Goal: Information Seeking & Learning: Compare options

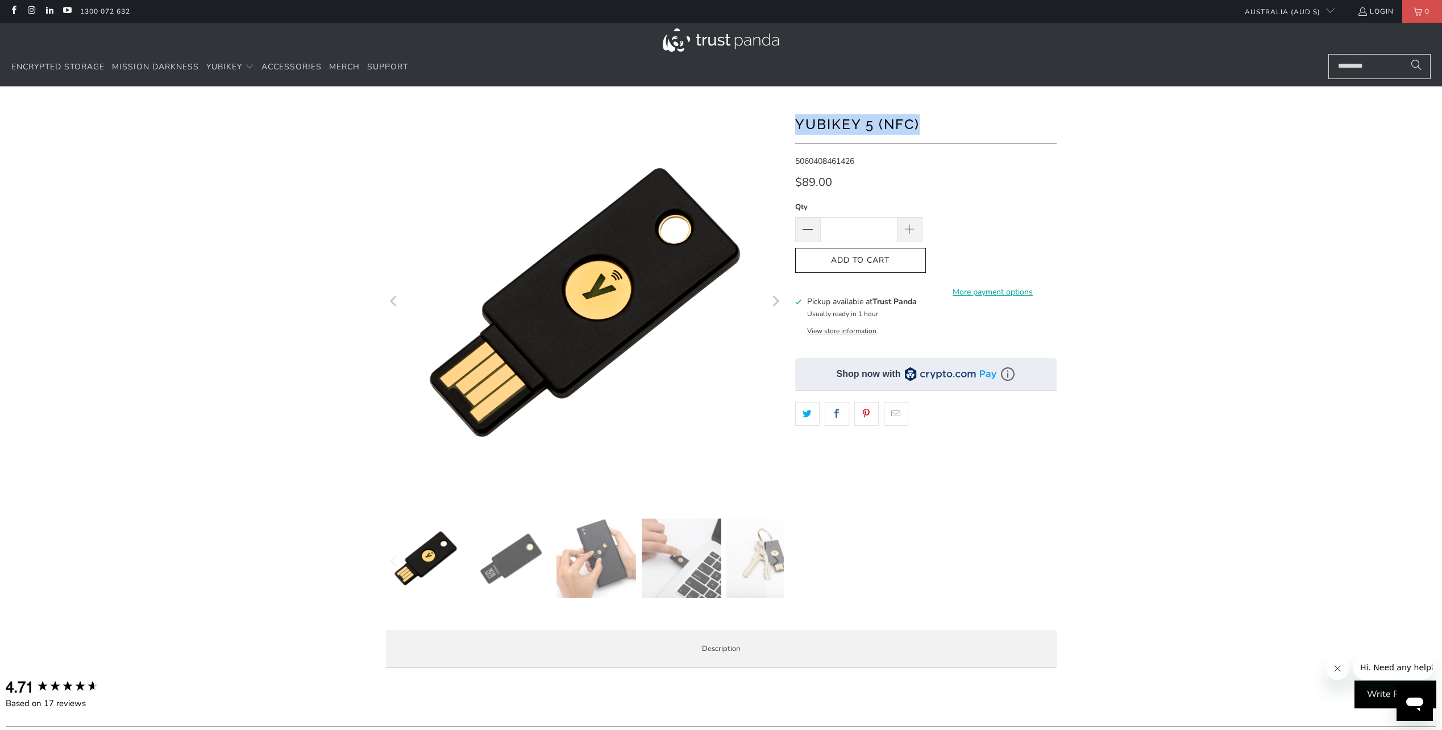
drag, startPoint x: 923, startPoint y: 128, endPoint x: 768, endPoint y: 124, distance: 155.3
click at [768, 124] on div at bounding box center [721, 390] width 682 height 574
click at [42, 69] on span "Encrypted Storage" at bounding box center [57, 66] width 93 height 11
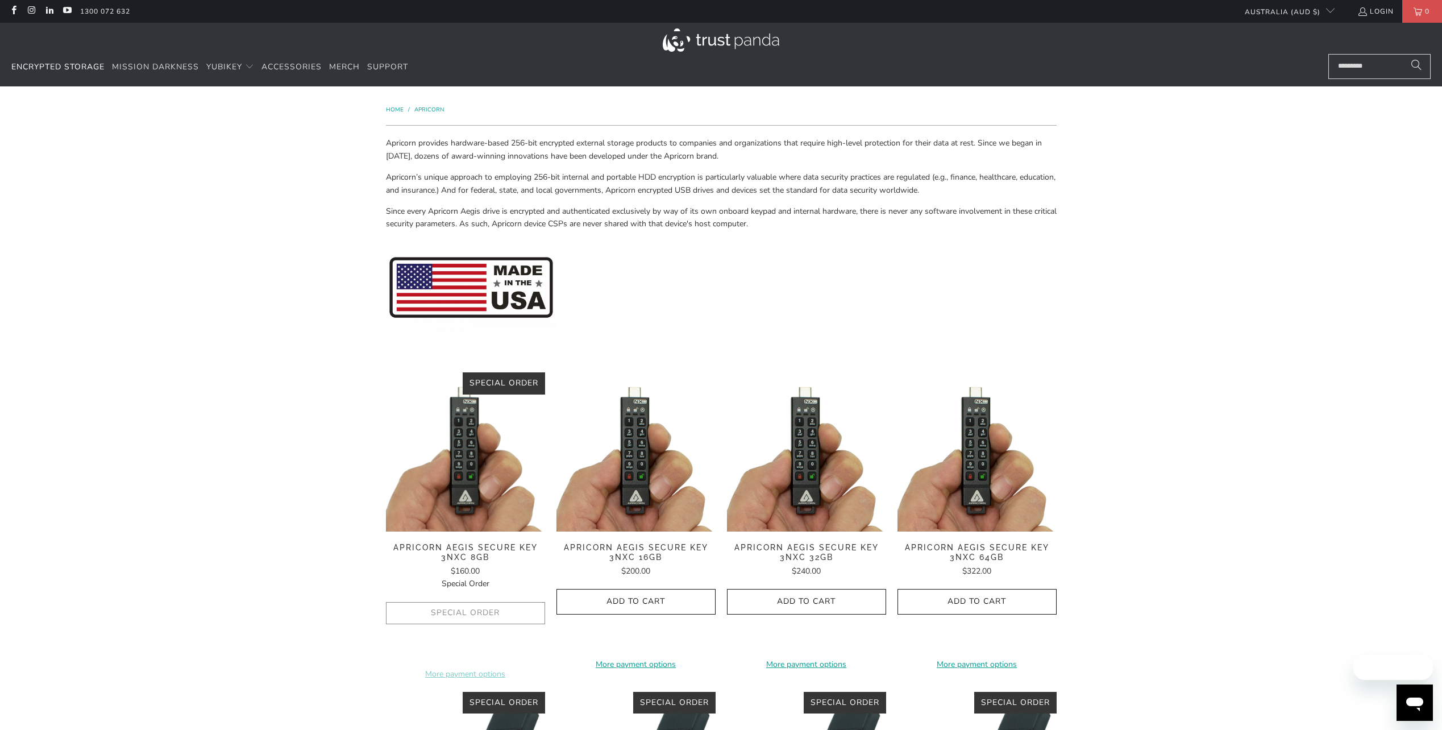
click at [242, 63] on span "YubiKey" at bounding box center [224, 66] width 36 height 11
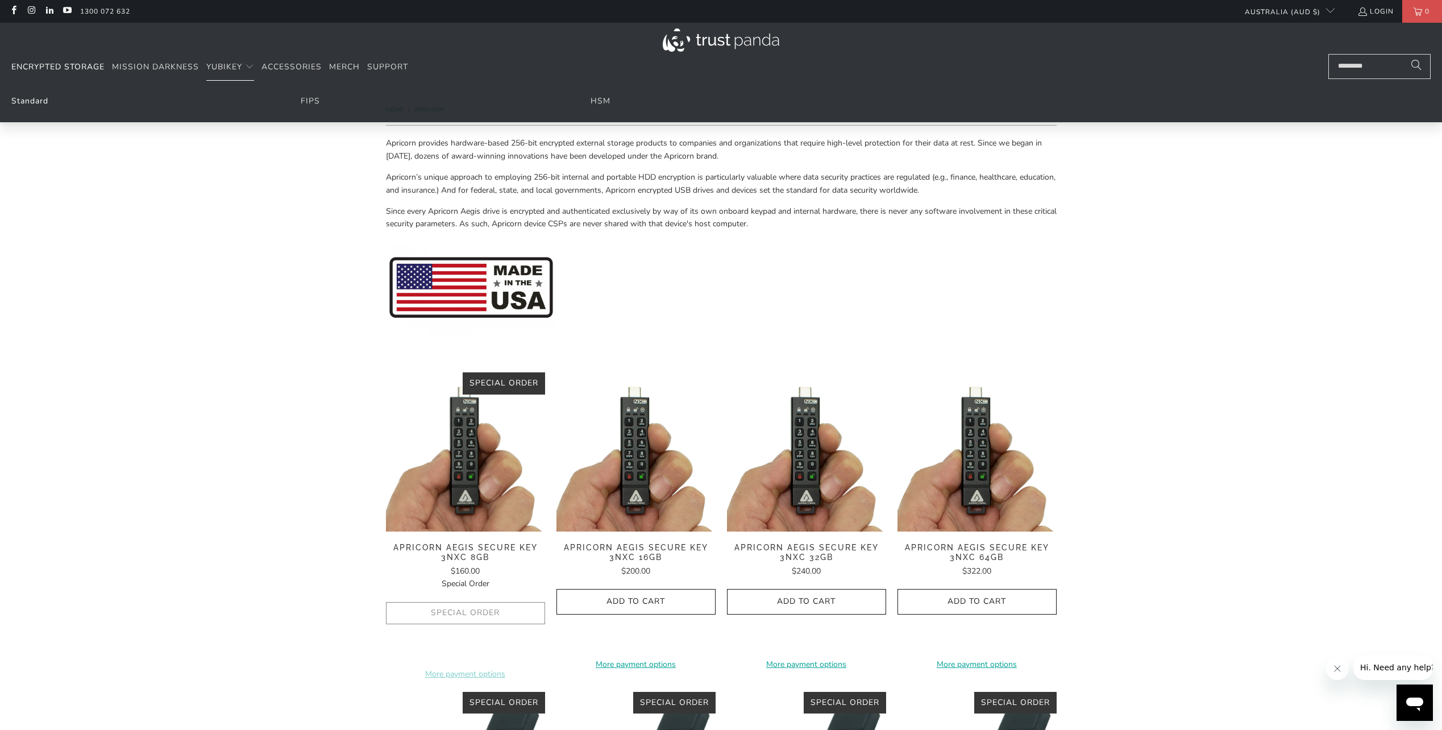
click at [19, 104] on link "Standard" at bounding box center [29, 101] width 37 height 11
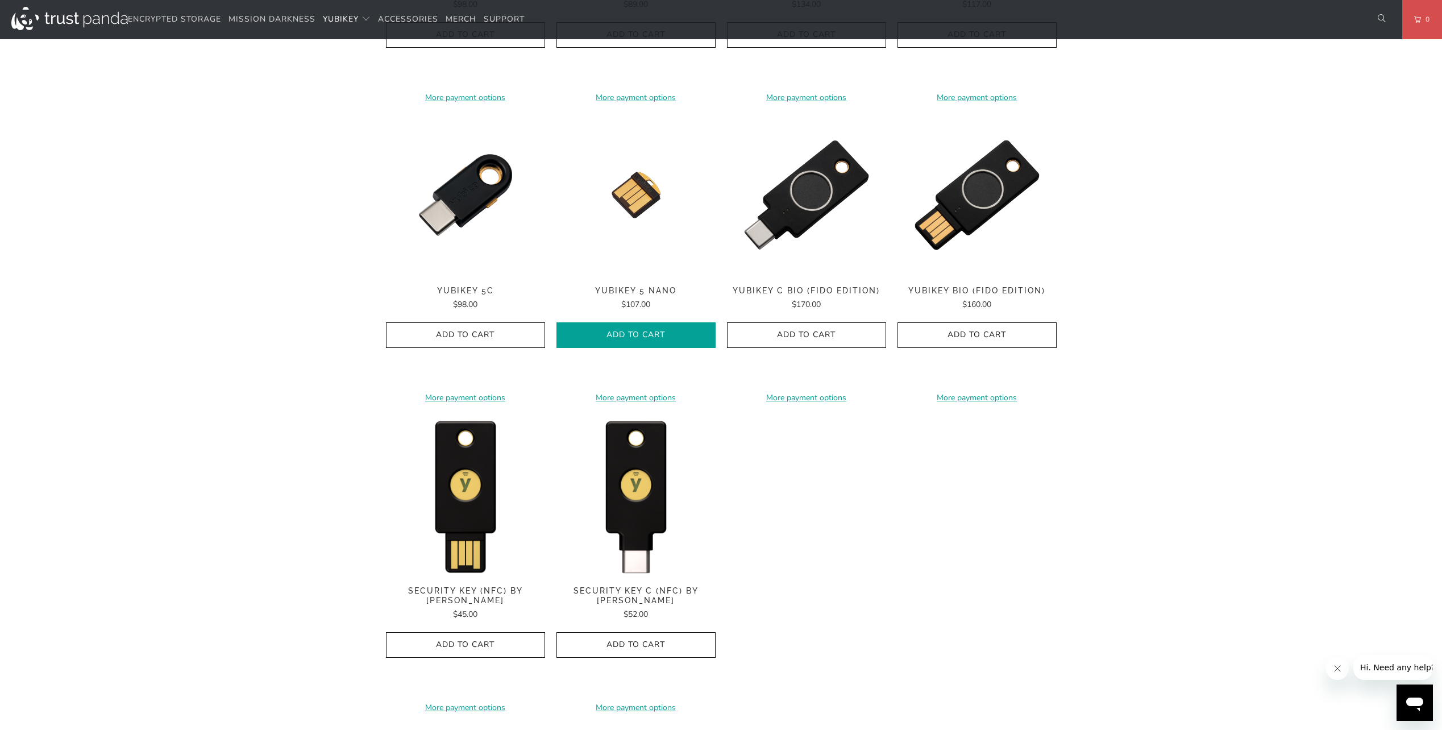
scroll to position [853, 0]
